Goal: Navigation & Orientation: Find specific page/section

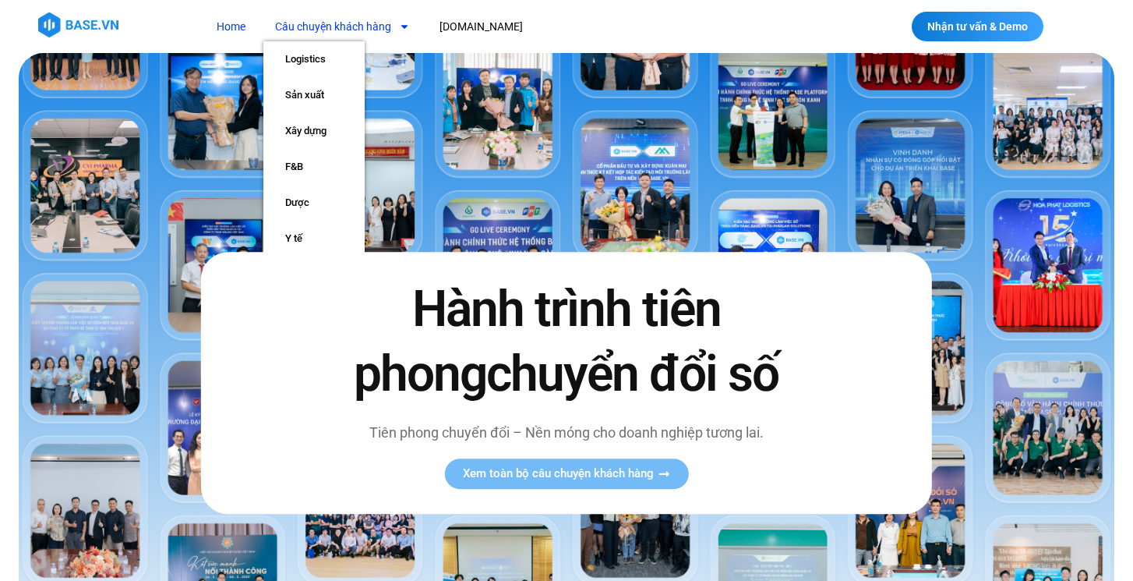
click at [396, 24] on span "Menu" at bounding box center [400, 26] width 19 height 26
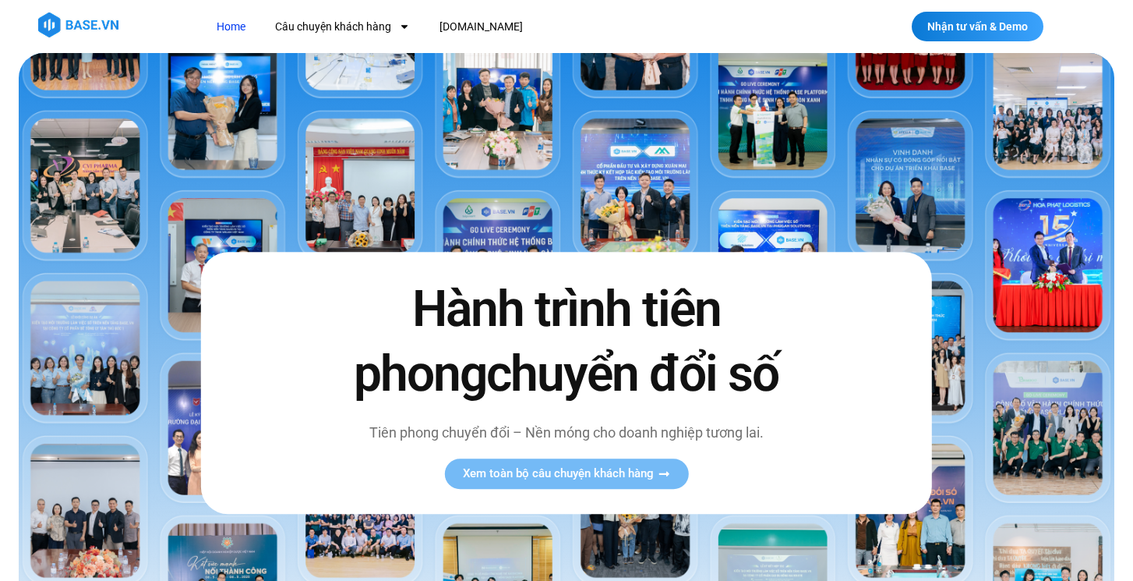
click at [228, 28] on link "Home" at bounding box center [231, 26] width 52 height 29
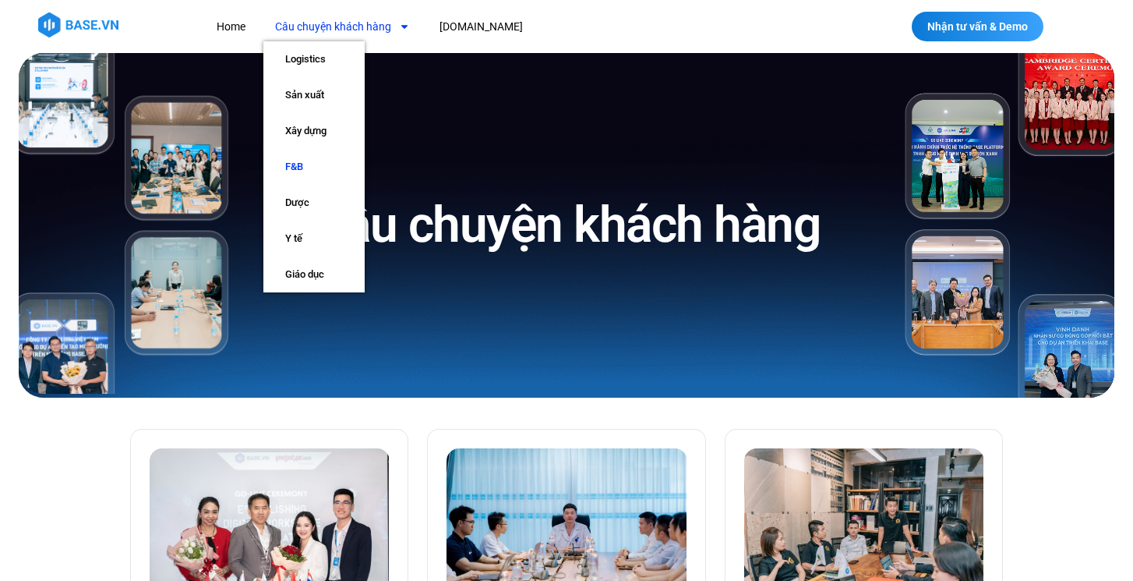
click at [310, 168] on link "F&B" at bounding box center [313, 167] width 101 height 36
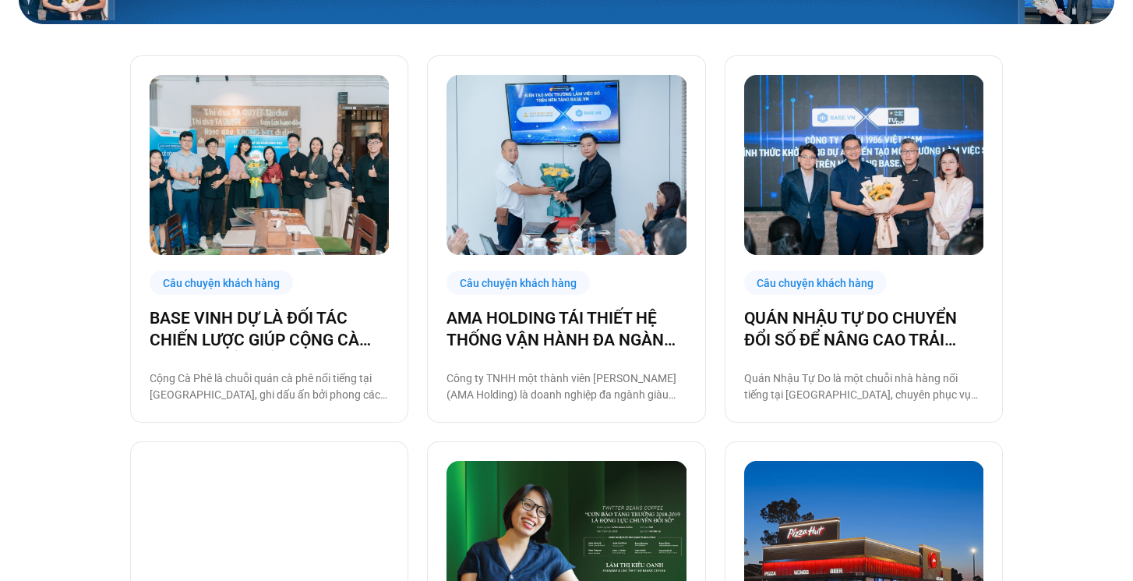
scroll to position [375, 0]
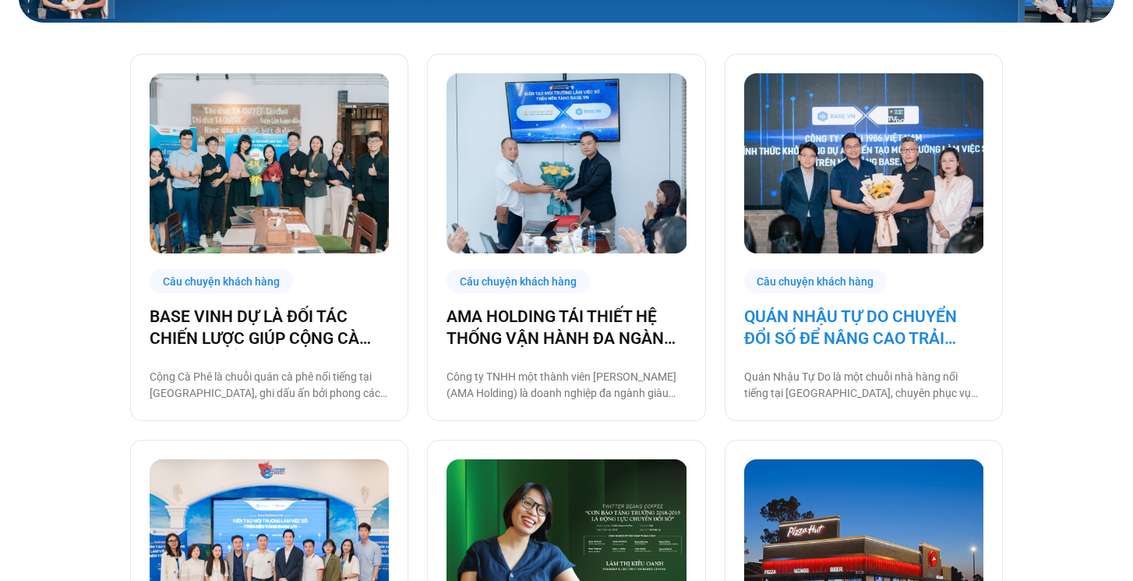
click at [806, 337] on link "QUÁN NHẬU TỰ DO CHUYỂN ĐỔI SỐ ĐỂ NÂNG CAO TRẢI NGHIỆM CHO 1000 NHÂN SỰ" at bounding box center [863, 327] width 239 height 44
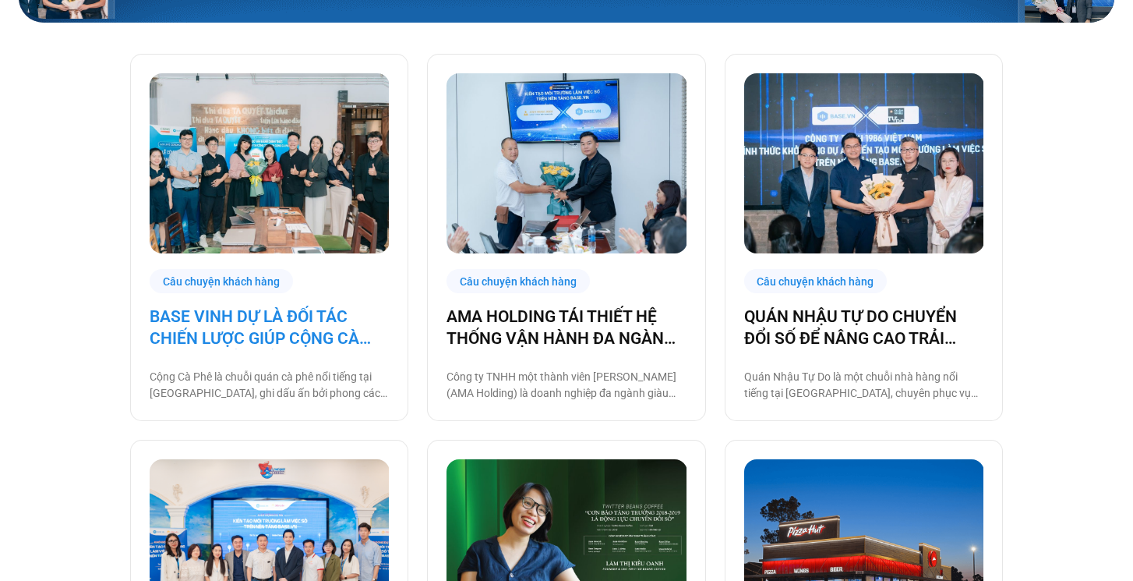
click at [285, 333] on link "BASE VINH DỰ LÀ ĐỐI TÁC CHIẾN LƯỢC GIÚP CỘNG CÀ PHÊ CHUYỂN ĐỔI SỐ VẬN HÀNH!" at bounding box center [269, 327] width 239 height 44
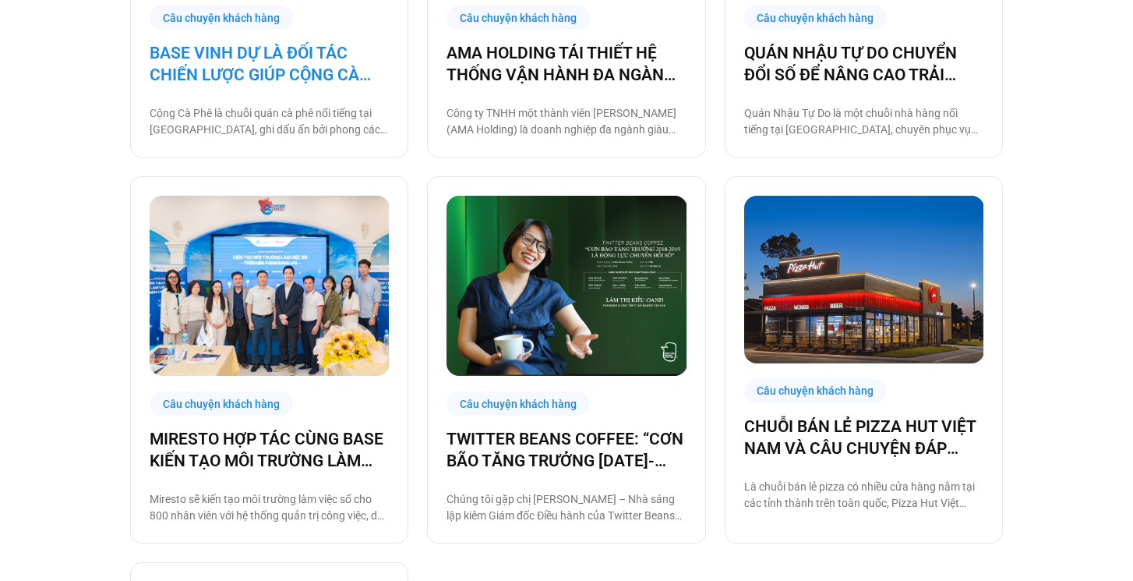
scroll to position [643, 0]
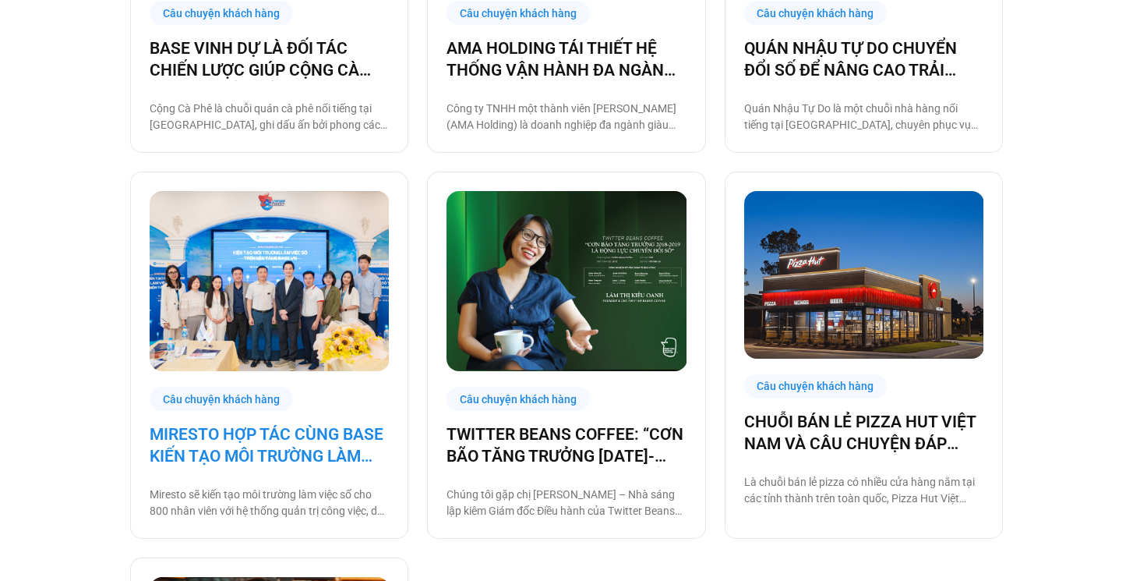
click at [272, 429] on link "MIRESTO HỢP TÁC CÙNG BASE KIẾN TẠO MÔI TRƯỜNG LÀM VIỆC SỐ" at bounding box center [269, 445] width 239 height 44
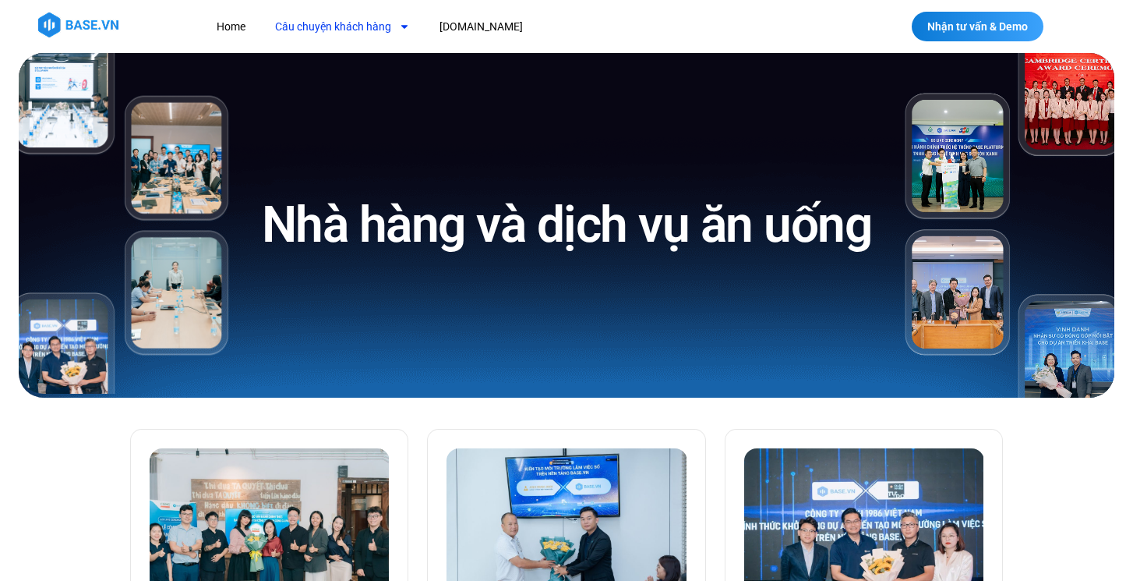
scroll to position [0, 0]
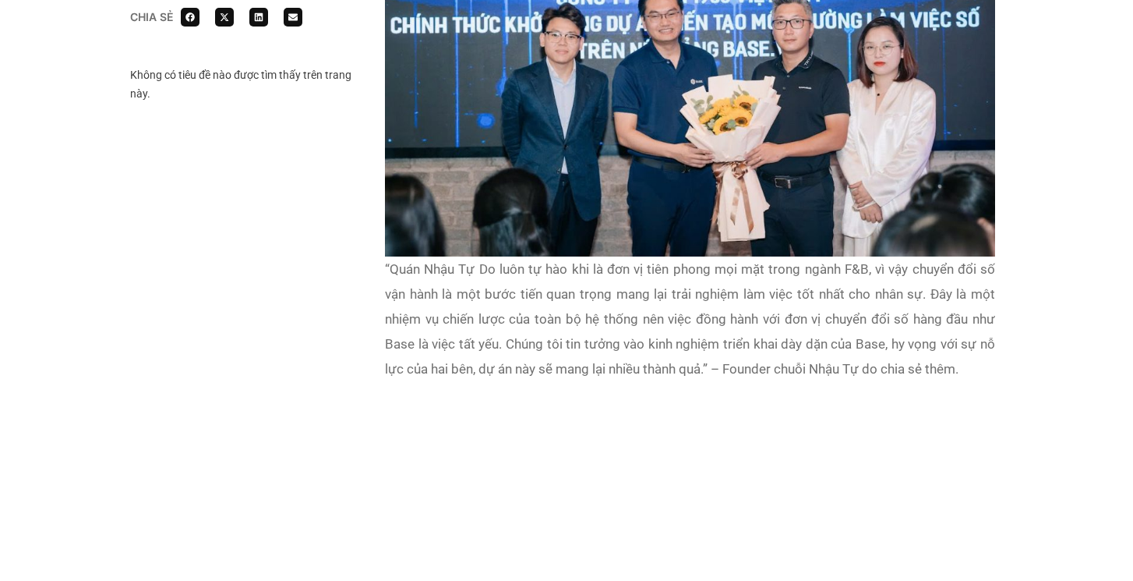
scroll to position [2142, 0]
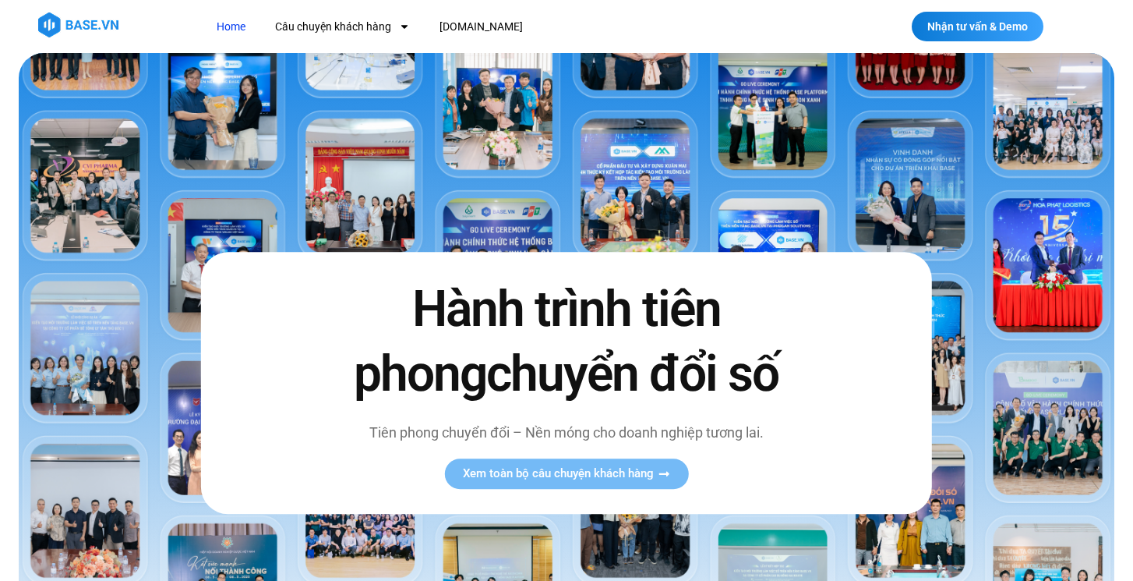
click at [106, 30] on img at bounding box center [78, 24] width 80 height 25
click at [464, 21] on link "[DOMAIN_NAME]" at bounding box center [481, 26] width 107 height 29
click at [445, 34] on link "[DOMAIN_NAME]" at bounding box center [481, 26] width 107 height 29
